Goal: Task Accomplishment & Management: Complete application form

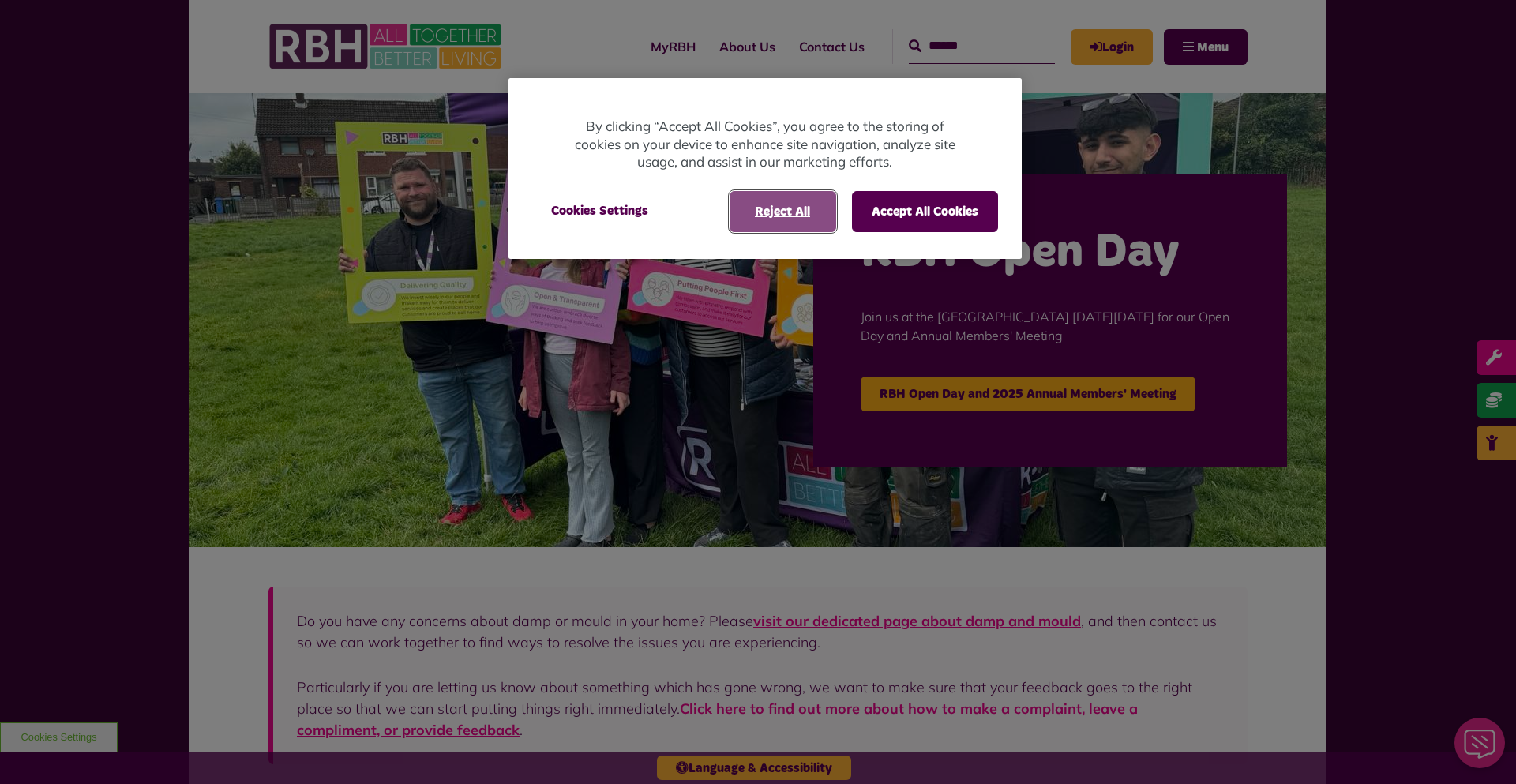
click at [809, 220] on button "Reject All" at bounding box center [782, 212] width 107 height 41
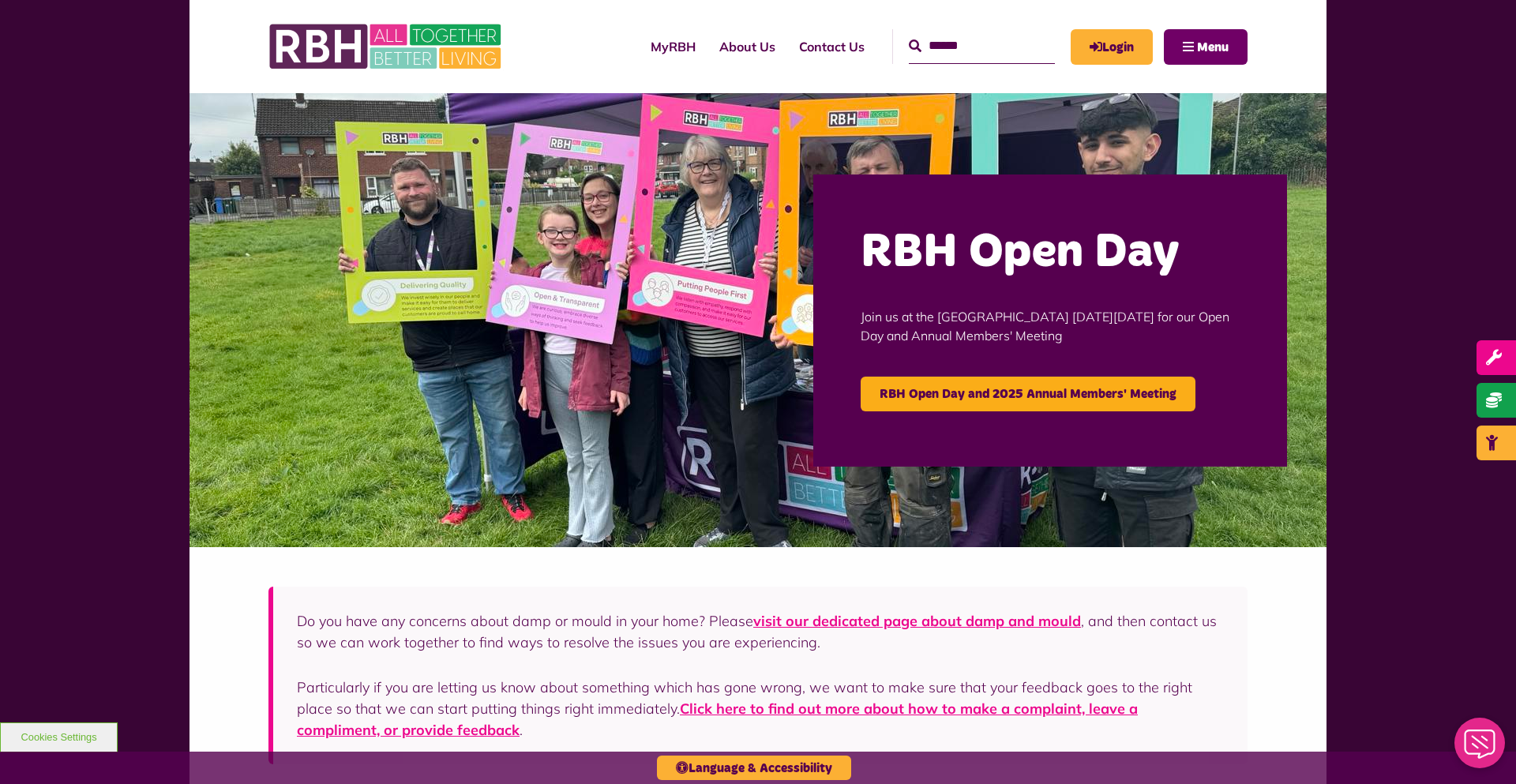
click at [1219, 53] on span "Menu" at bounding box center [1212, 47] width 32 height 13
click at [1217, 47] on span "Menu" at bounding box center [1212, 47] width 32 height 13
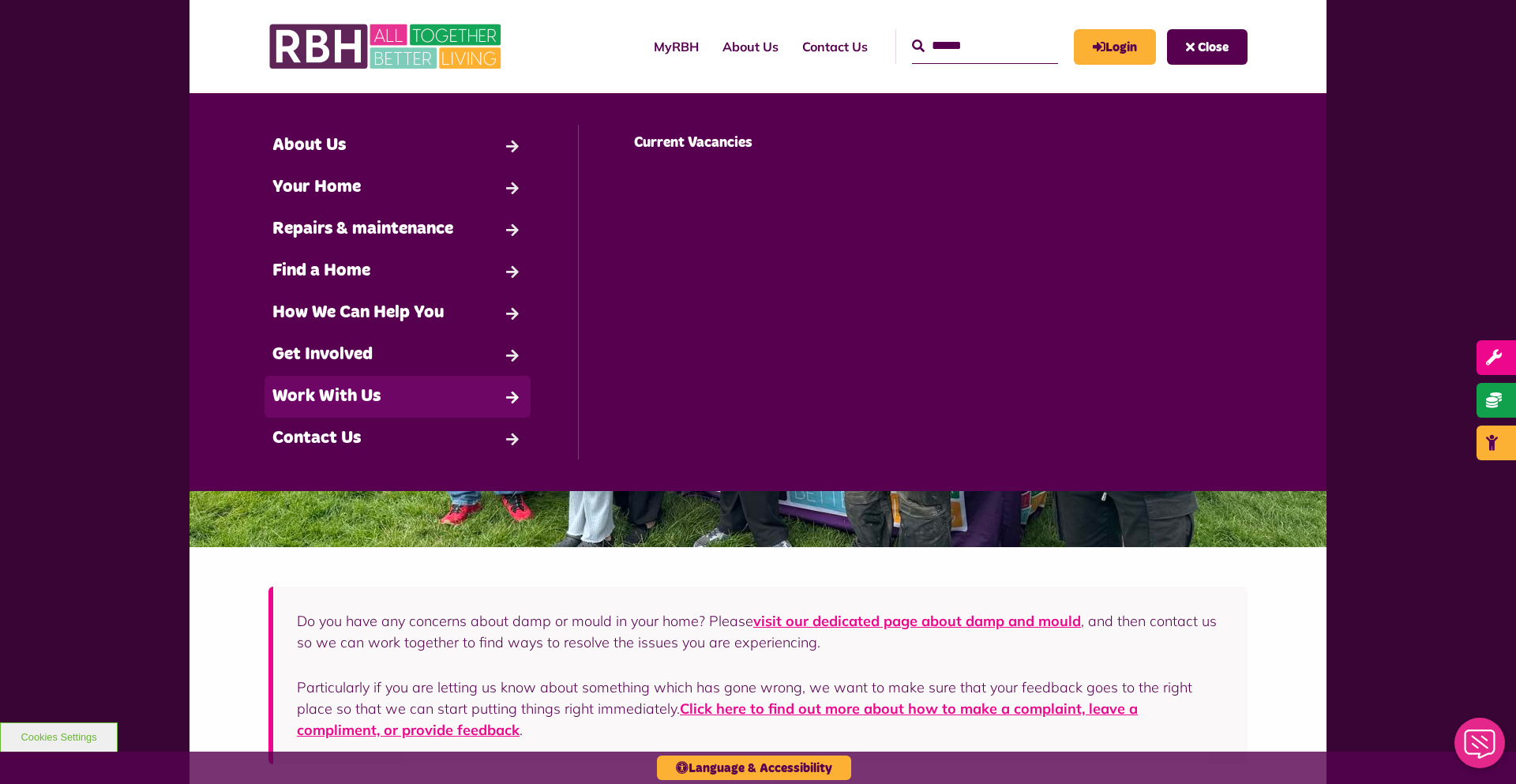
click at [351, 393] on link "Work With Us" at bounding box center [398, 397] width 266 height 42
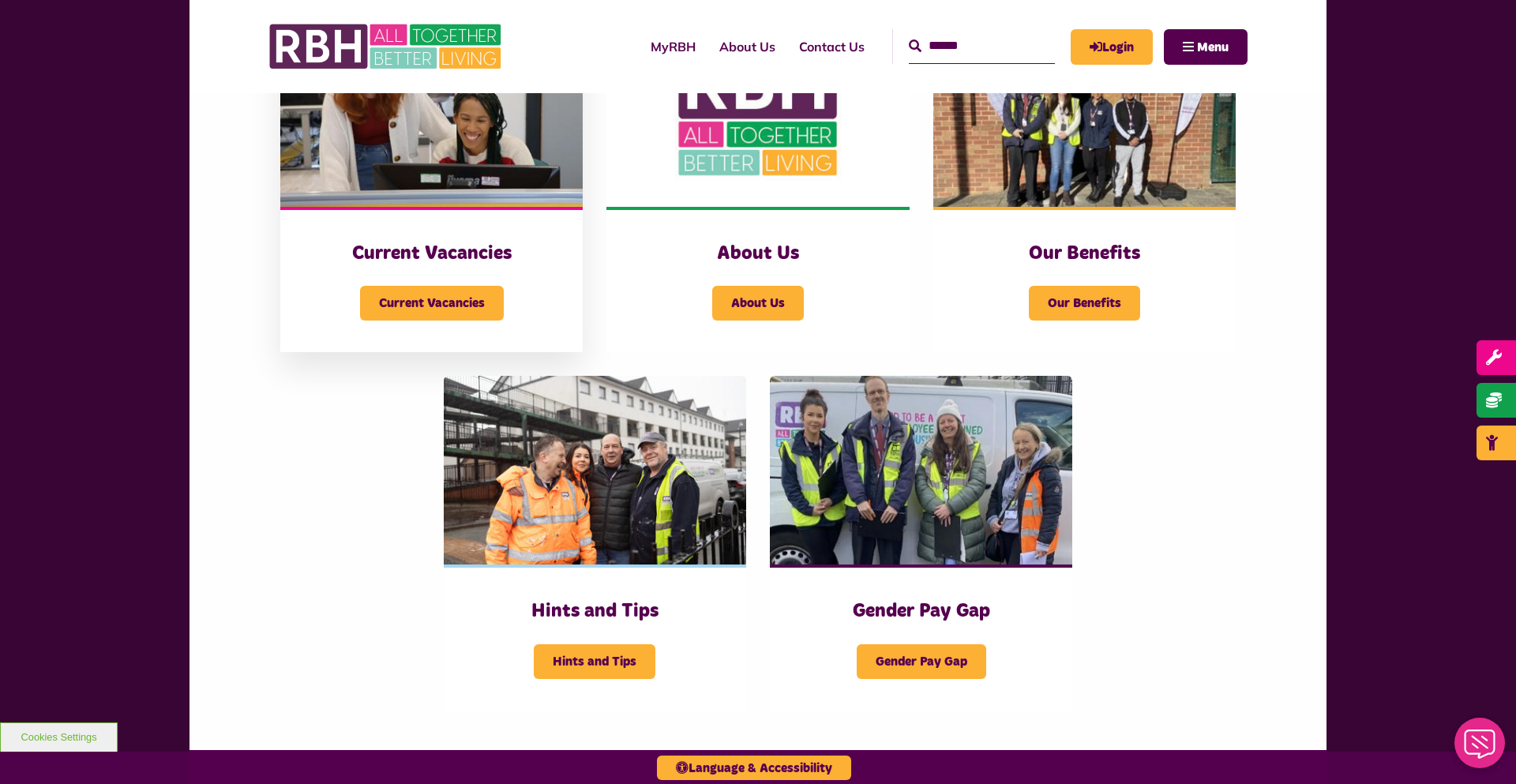
scroll to position [419, 0]
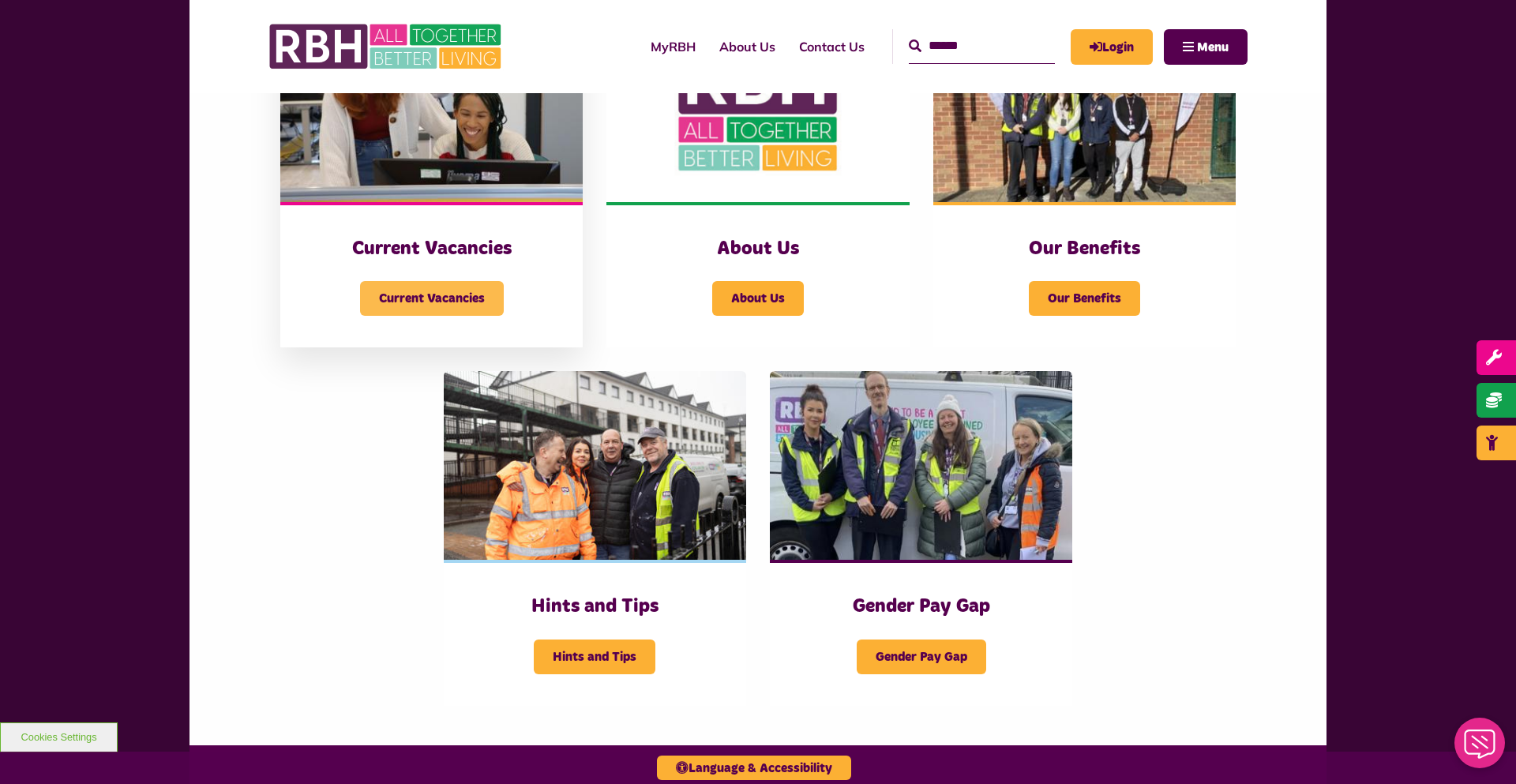
click at [429, 296] on span "Current Vacancies" at bounding box center [432, 299] width 143 height 35
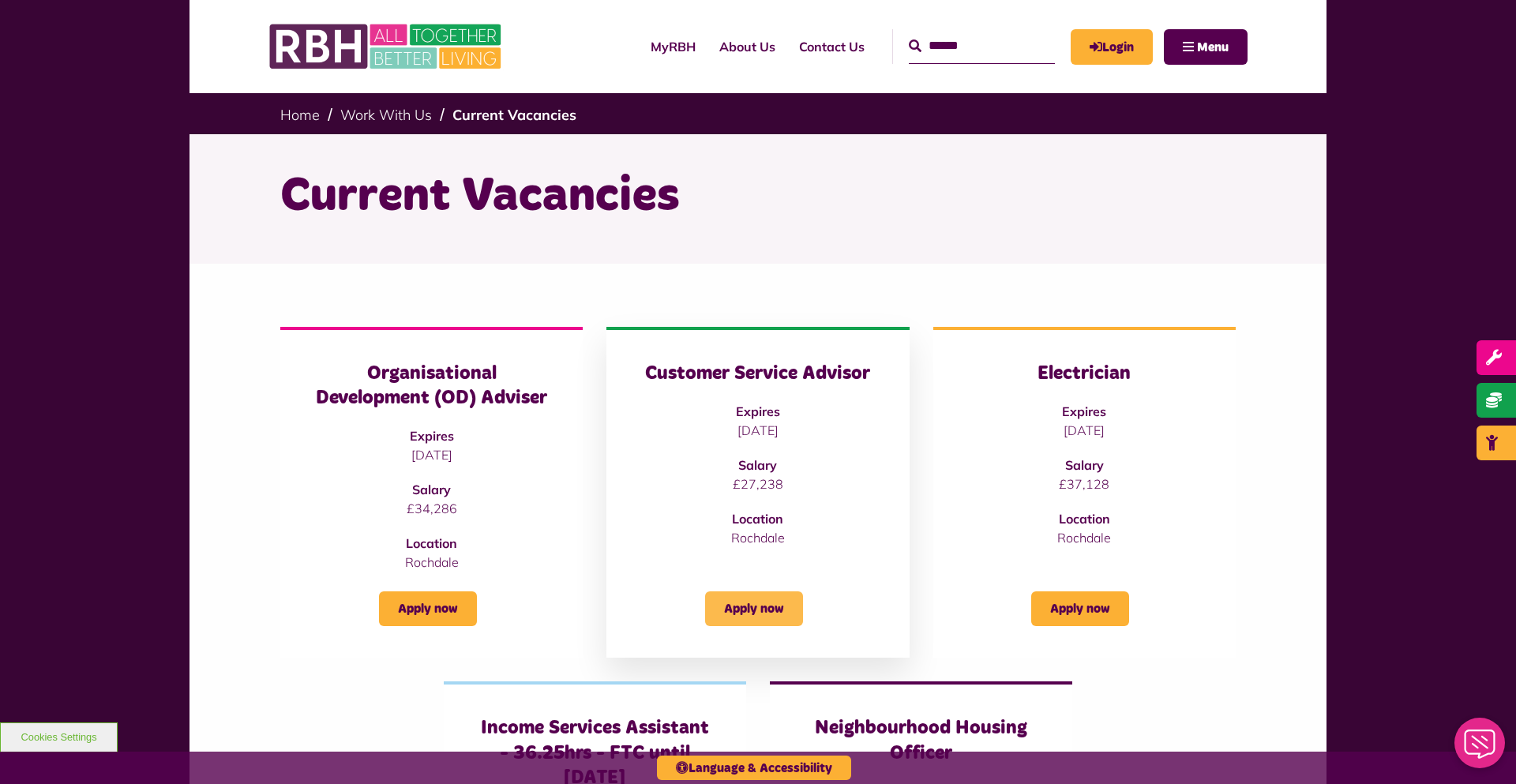
click at [751, 608] on link "Apply now" at bounding box center [754, 608] width 98 height 35
